Goal: Task Accomplishment & Management: Complete application form

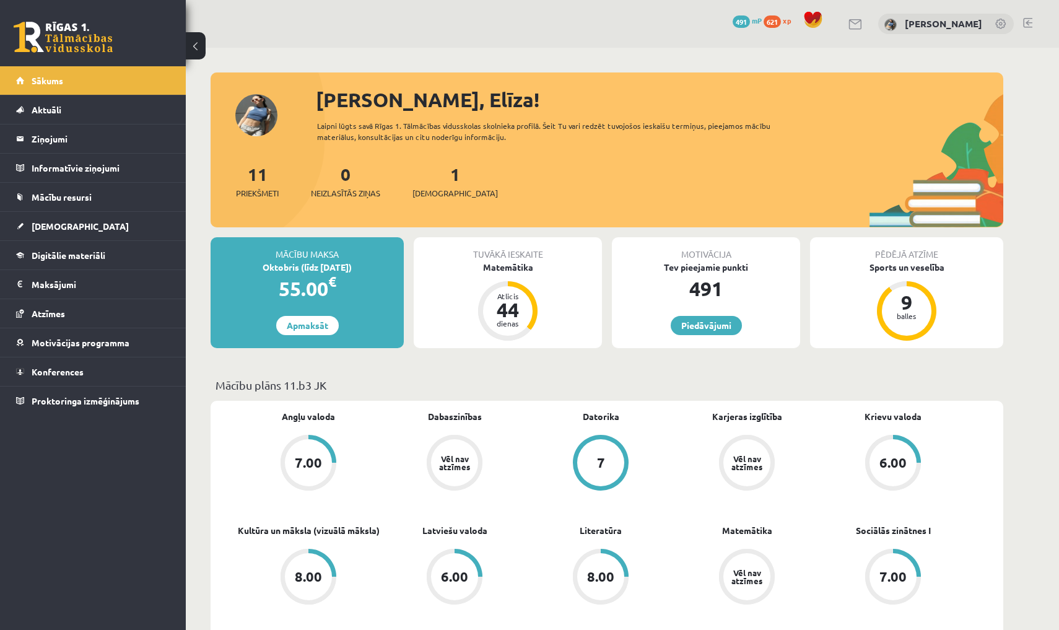
click at [781, 18] on span "621" at bounding box center [771, 21] width 17 height 12
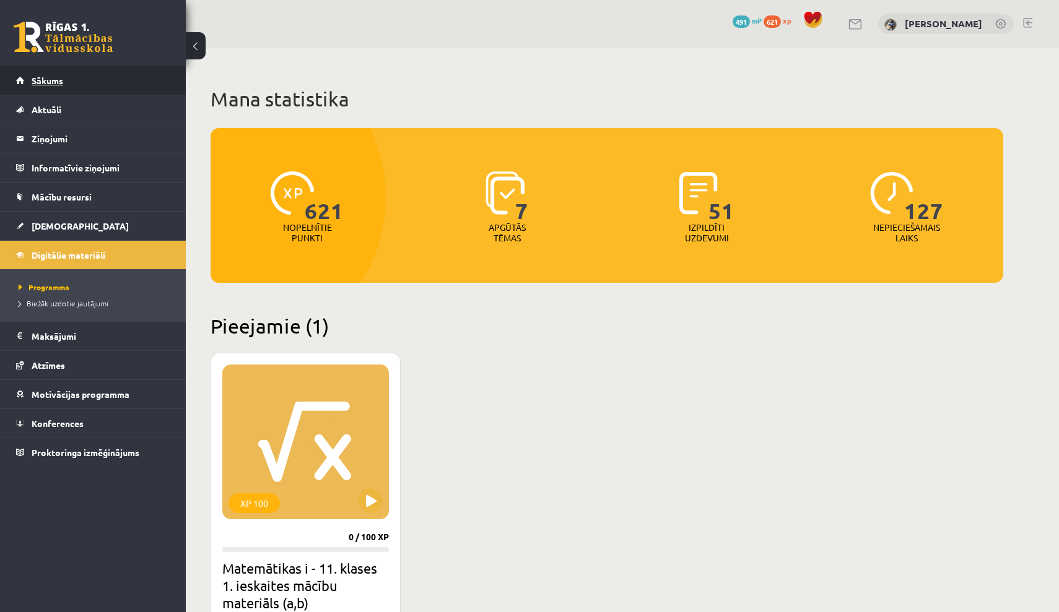
click at [141, 82] on link "Sākums" at bounding box center [93, 80] width 154 height 28
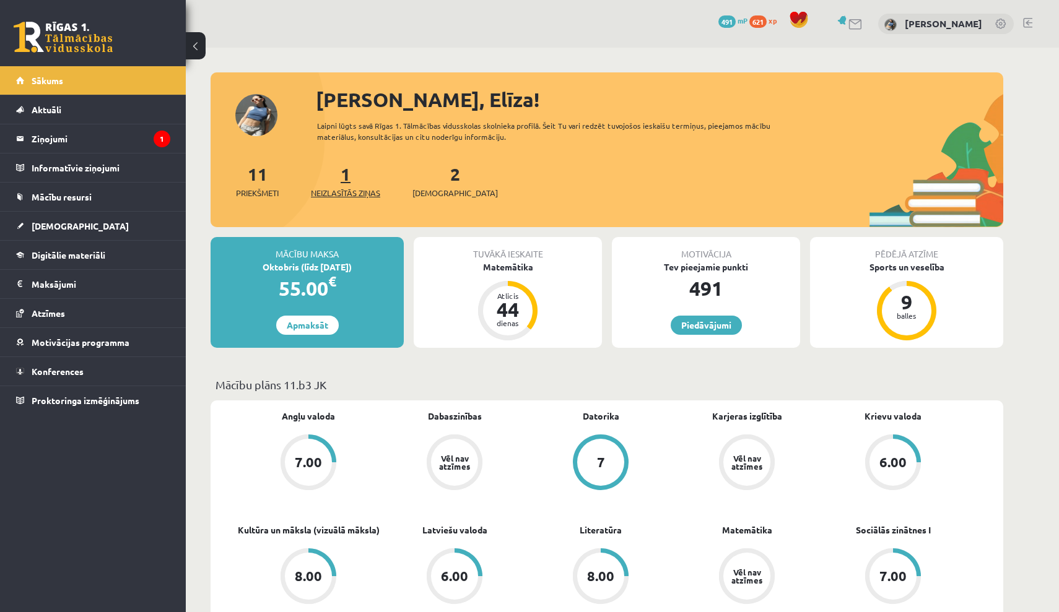
click at [351, 180] on link "1 Neizlasītās ziņas" at bounding box center [345, 181] width 69 height 37
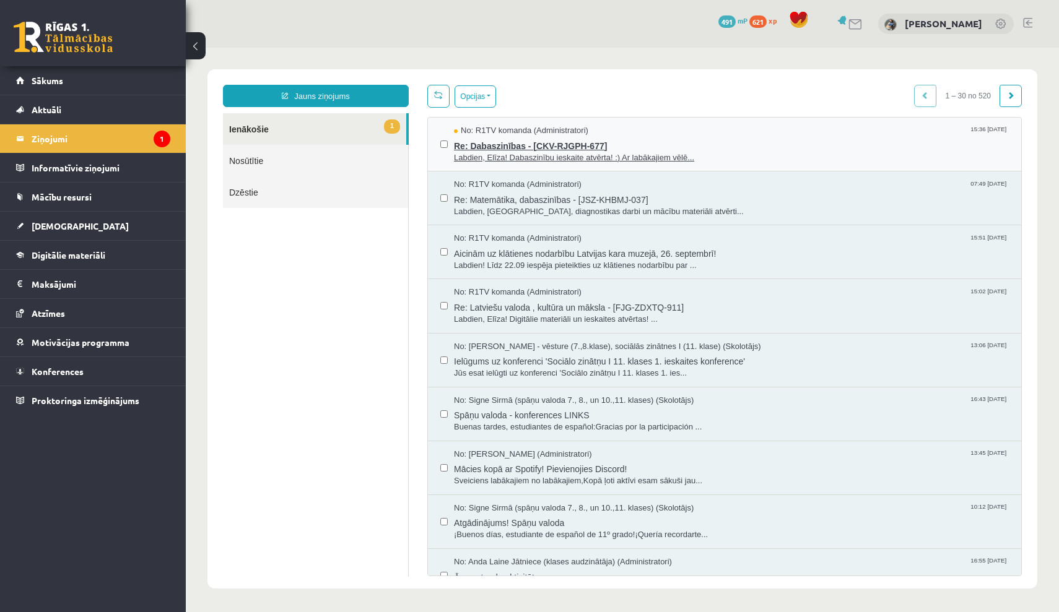
click at [508, 147] on span "Re: Dabaszinības - [CKV-RJGPH-677]" at bounding box center [731, 144] width 555 height 15
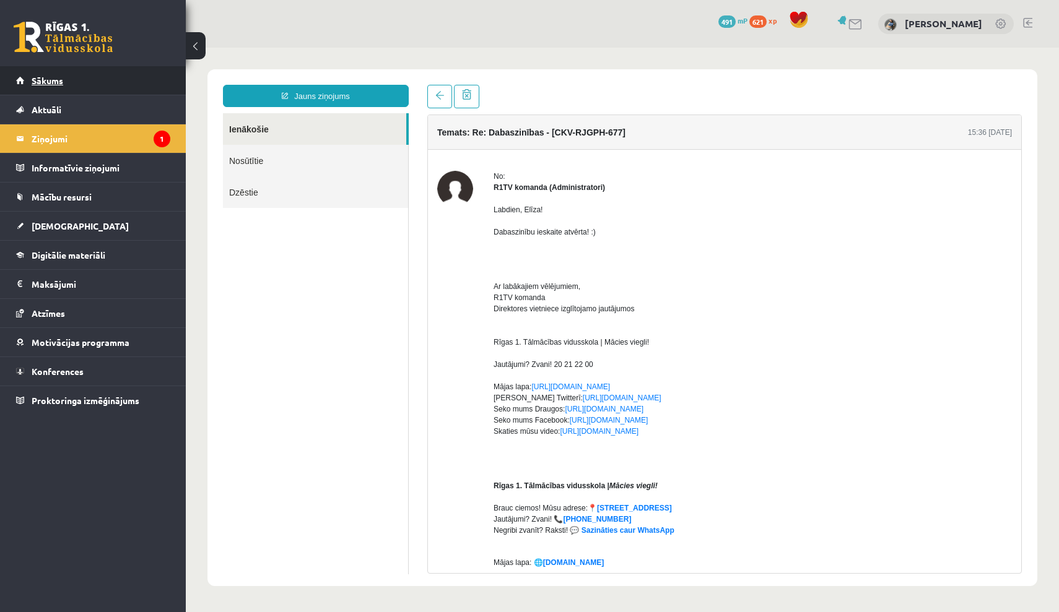
click at [164, 86] on link "Sākums" at bounding box center [93, 80] width 154 height 28
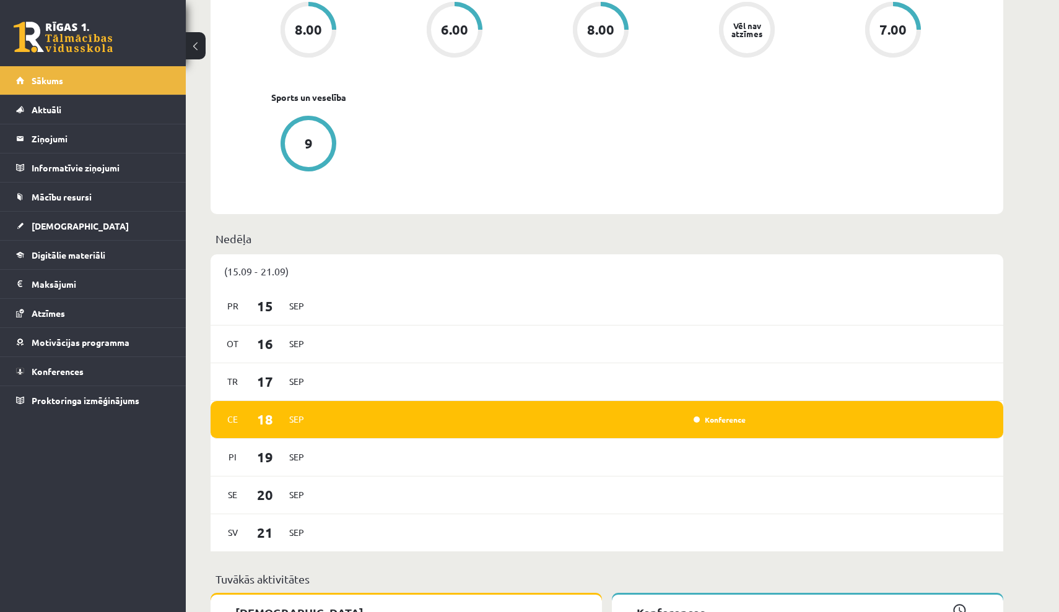
scroll to position [545, 0]
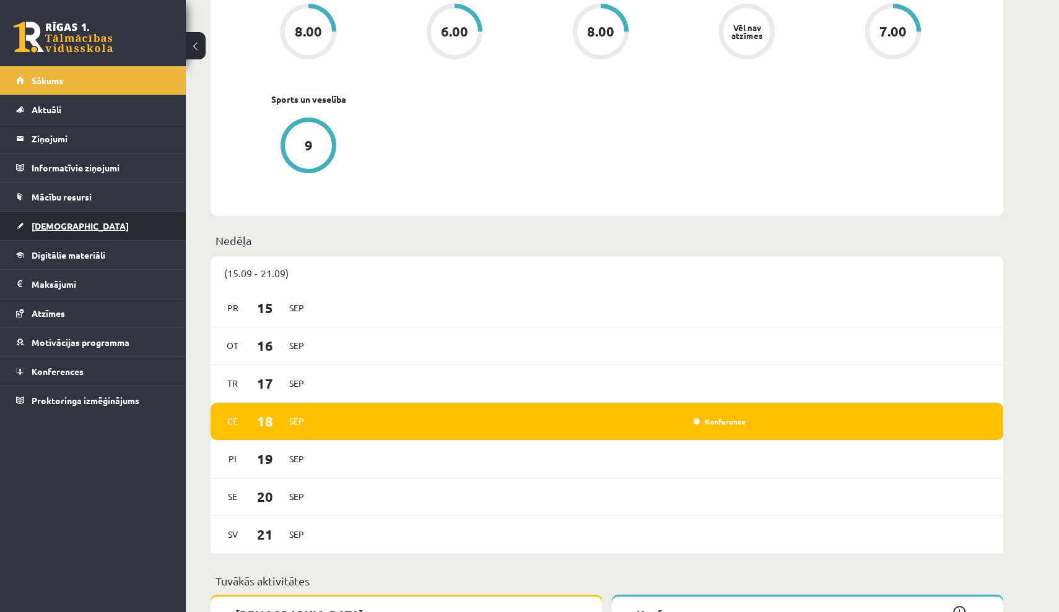
click at [126, 221] on link "[DEMOGRAPHIC_DATA]" at bounding box center [93, 226] width 154 height 28
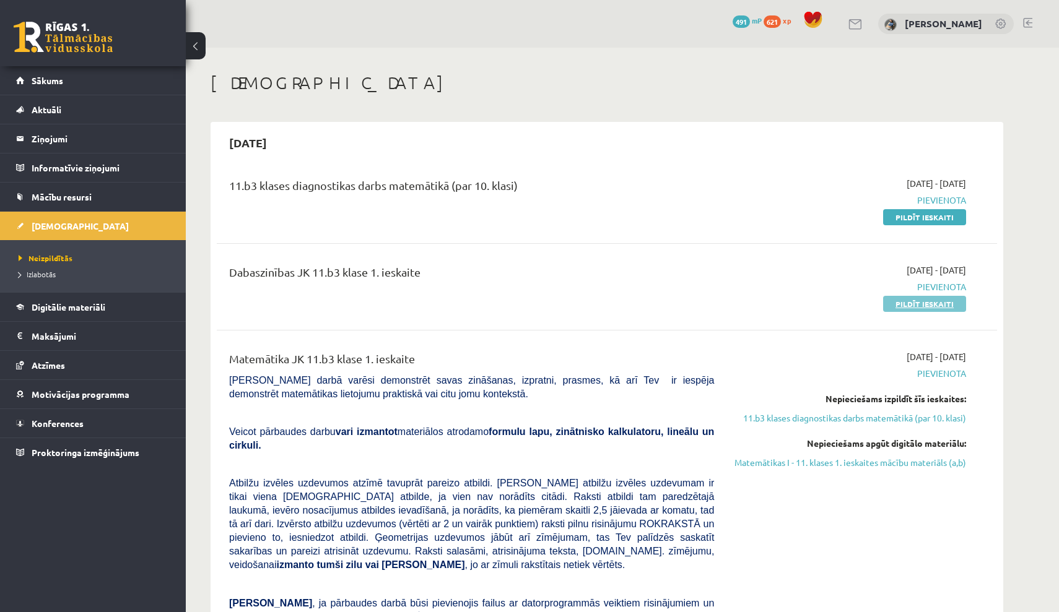
click at [914, 305] on link "Pildīt ieskaiti" at bounding box center [924, 304] width 83 height 16
click at [137, 86] on link "Sākums" at bounding box center [93, 80] width 154 height 28
